Goal: Task Accomplishment & Management: Manage account settings

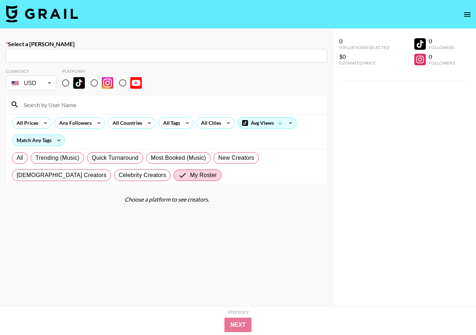
click at [65, 14] on img at bounding box center [42, 13] width 72 height 17
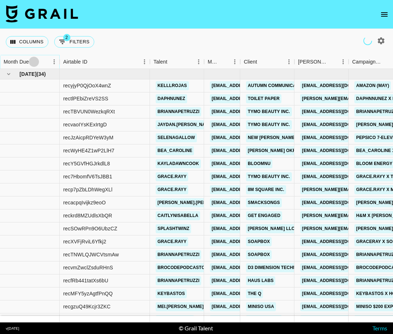
click at [39, 62] on button "Sort" at bounding box center [34, 62] width 10 height 10
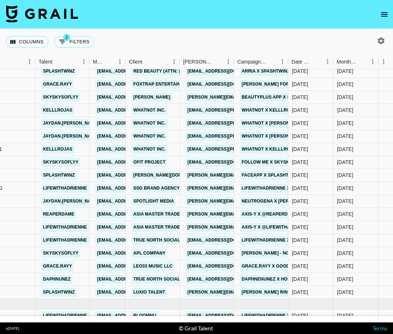
scroll to position [311, 115]
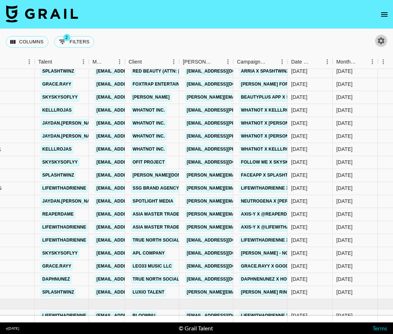
click at [382, 42] on icon "button" at bounding box center [381, 40] width 7 height 7
select select "[DATE]"
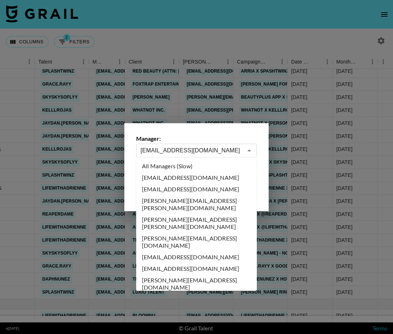
click at [175, 154] on input "[EMAIL_ADDRESS][DOMAIN_NAME]" at bounding box center [191, 150] width 102 height 8
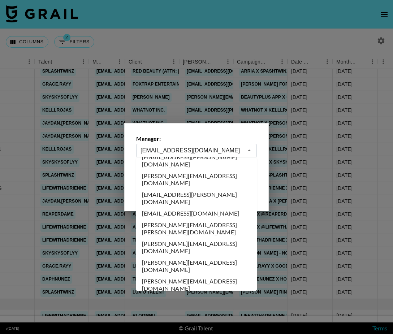
scroll to position [0, 0]
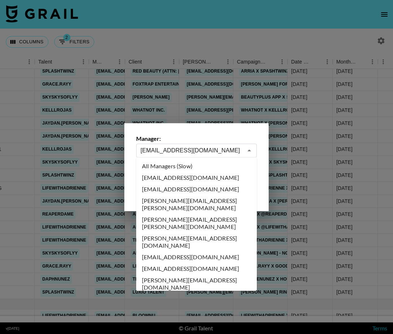
click at [186, 166] on li "All Managers (Slow)" at bounding box center [196, 166] width 121 height 12
type input "All Managers (Slow)"
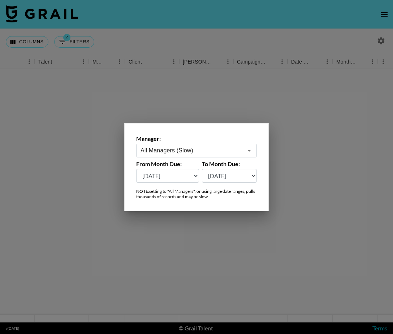
scroll to position [0, 115]
click at [175, 50] on div at bounding box center [196, 167] width 393 height 334
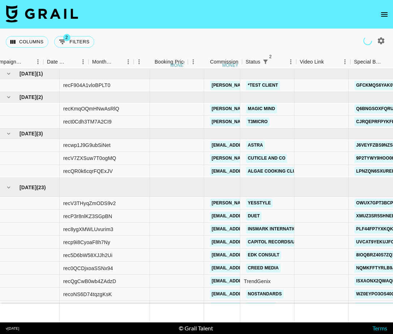
scroll to position [0, 360]
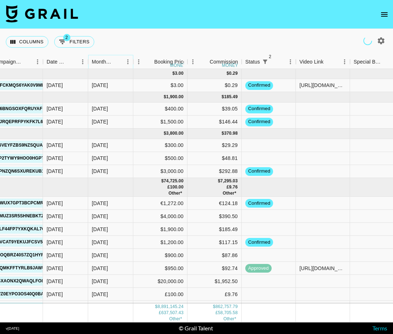
click at [117, 61] on icon "Sort" at bounding box center [117, 61] width 6 height 6
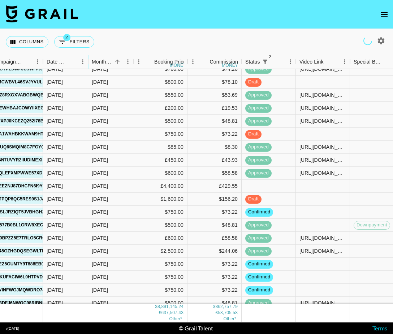
scroll to position [79299, 360]
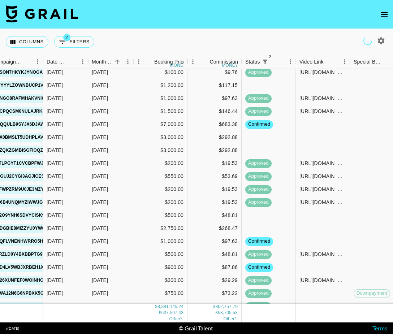
click at [62, 61] on div "Date Created" at bounding box center [57, 62] width 21 height 14
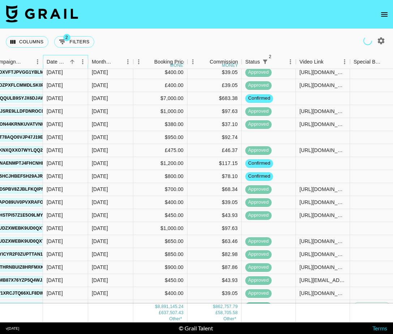
click at [62, 61] on div "Date Created" at bounding box center [57, 62] width 21 height 14
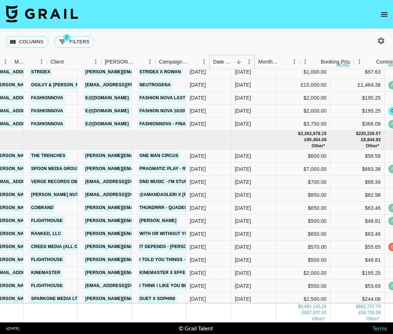
scroll to position [66810, 148]
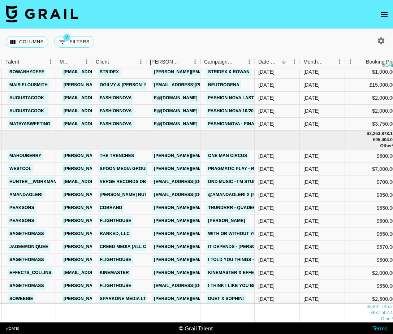
click at [181, 172] on link "[PERSON_NAME][EMAIL_ADDRESS][DOMAIN_NAME]" at bounding box center [211, 168] width 118 height 9
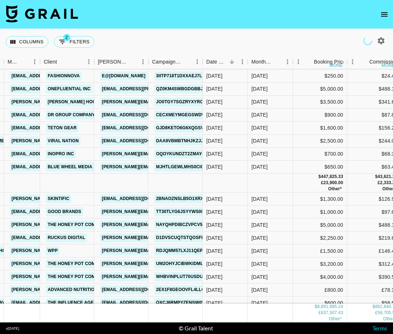
scroll to position [86665, 200]
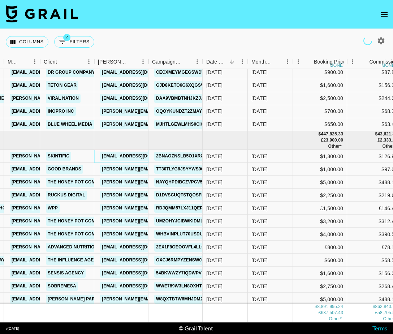
click at [137, 155] on link "[EMAIL_ADDRESS][DOMAIN_NAME]" at bounding box center [140, 156] width 81 height 9
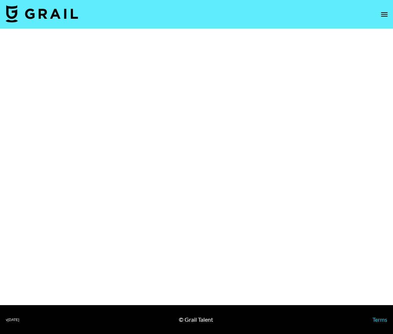
select select "Brand"
